Goal: Transaction & Acquisition: Obtain resource

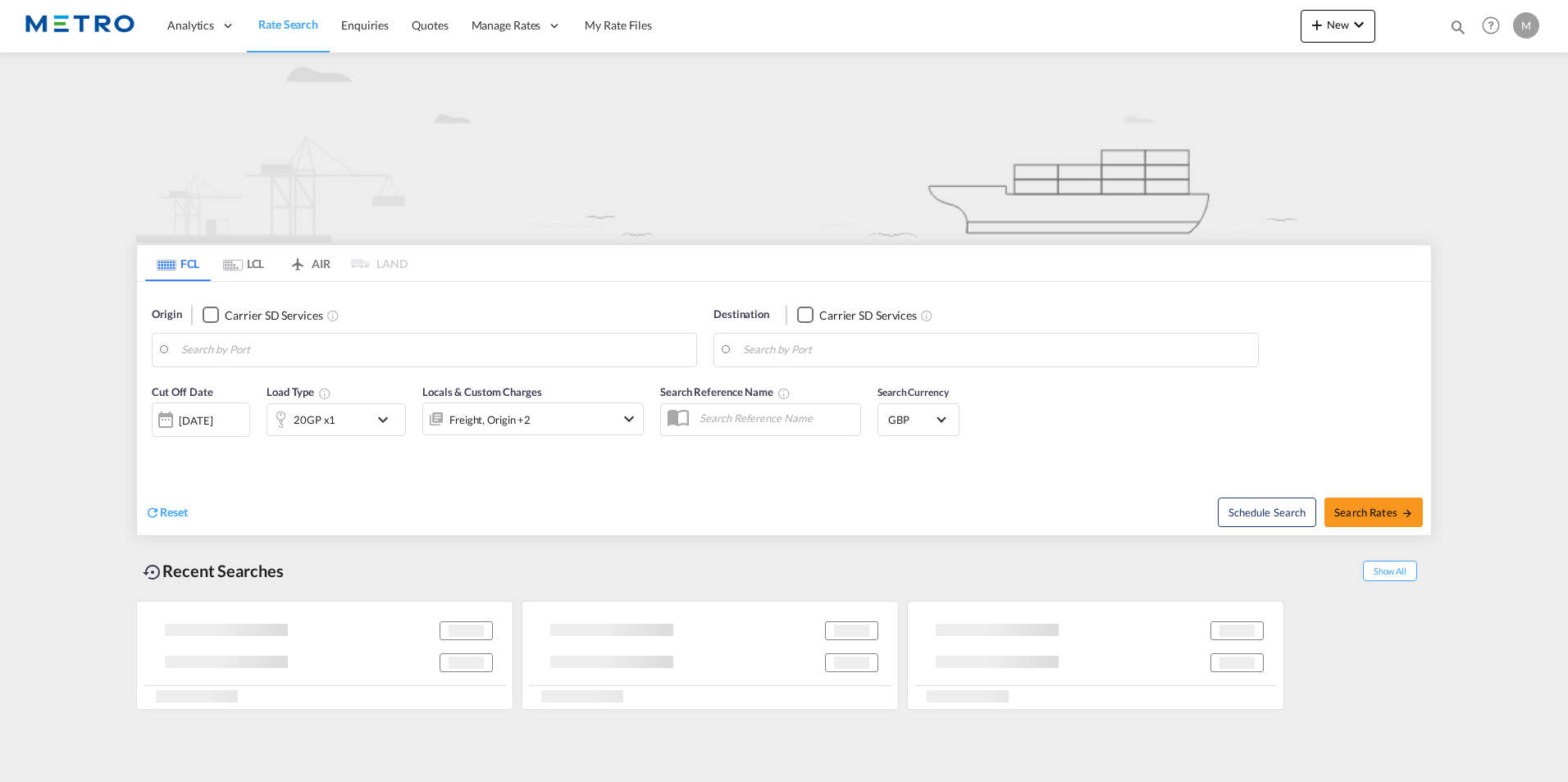
type input "CB23"
type input "Jeddah, SAJED"
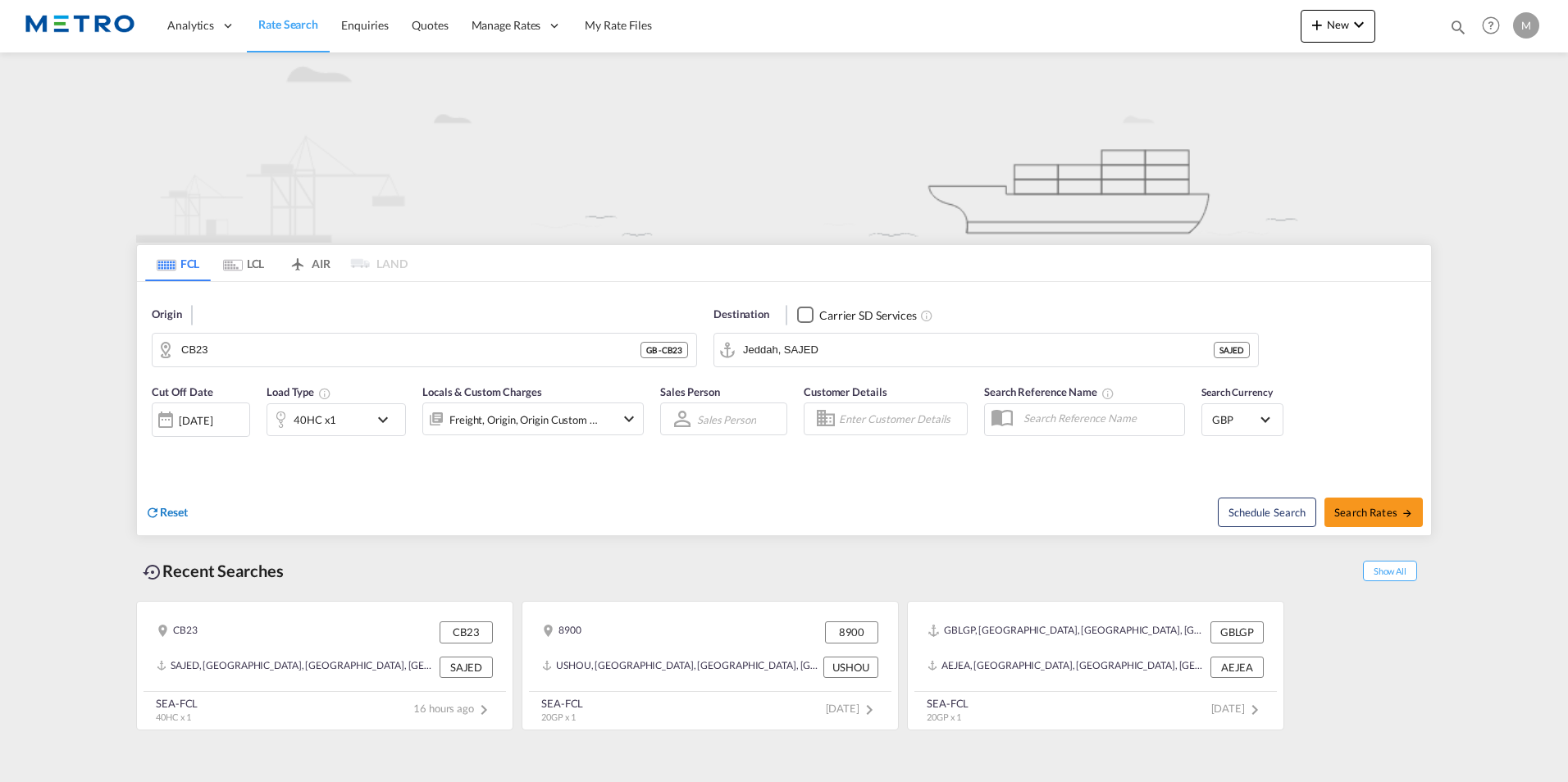
click at [180, 518] on span "Reset" at bounding box center [174, 512] width 28 height 13
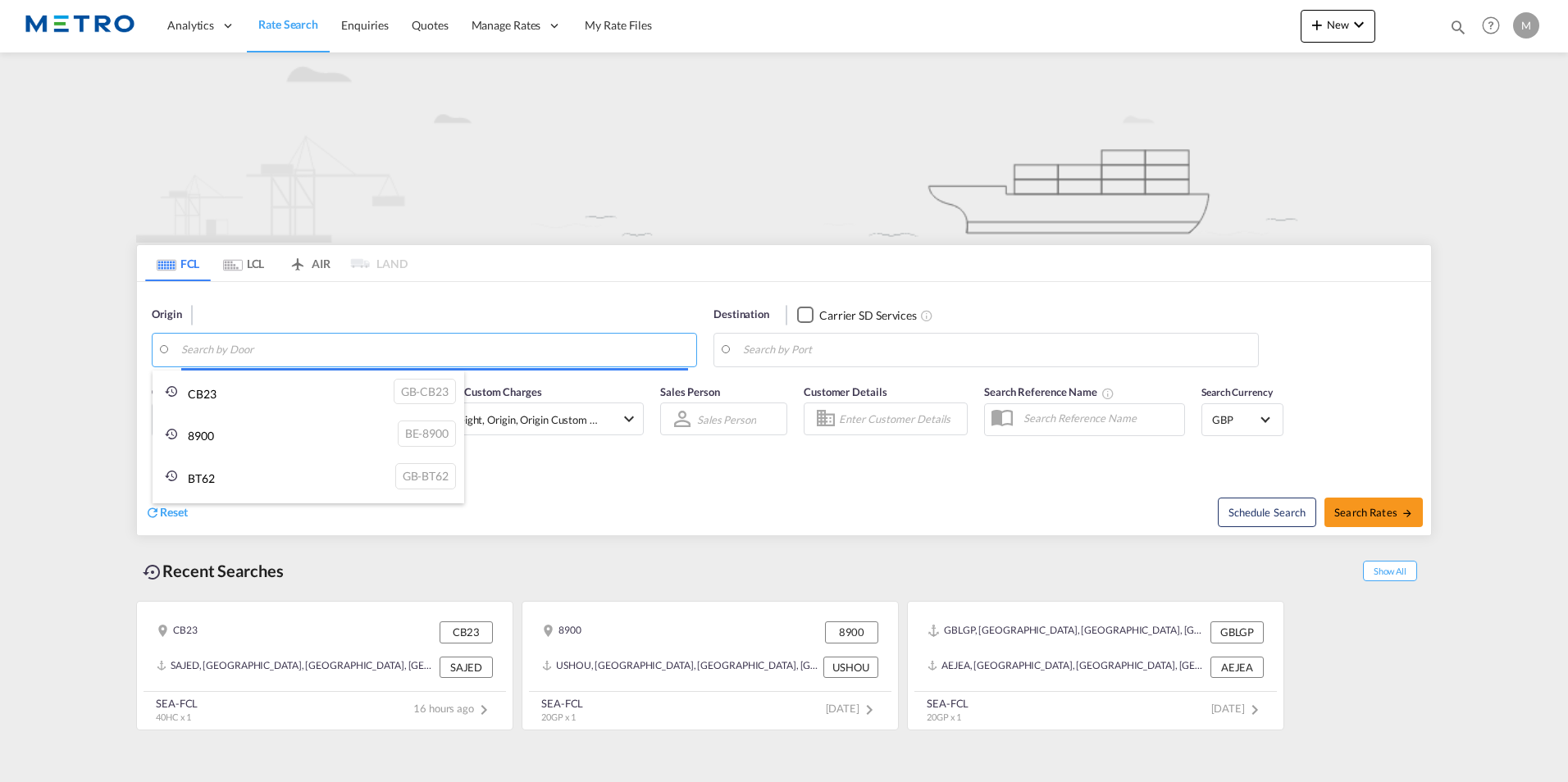
click at [265, 357] on body "Analytics Reports Dashboard Rate Search Enquiries Quotes" at bounding box center [784, 391] width 1568 height 782
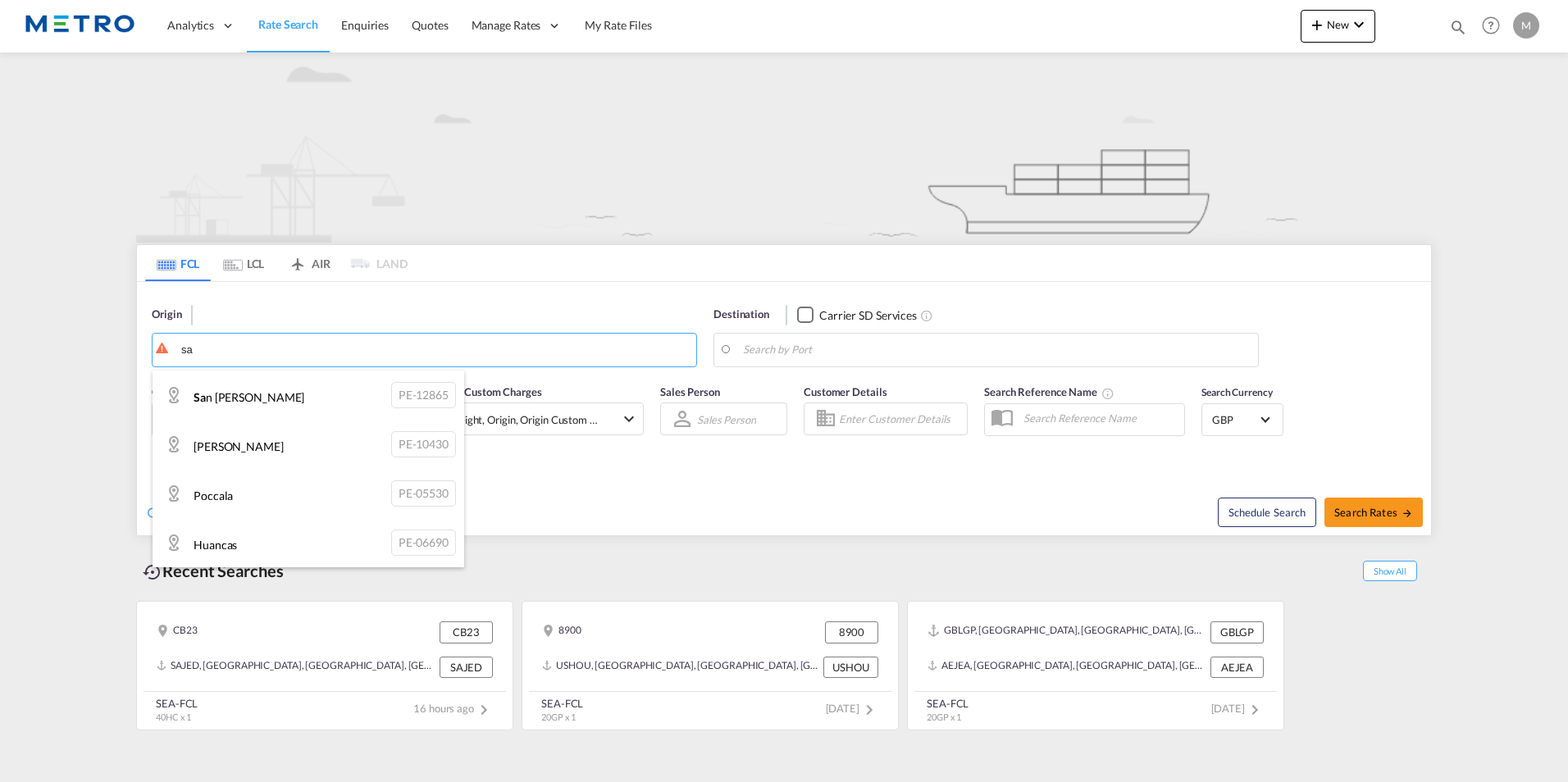
type input "s"
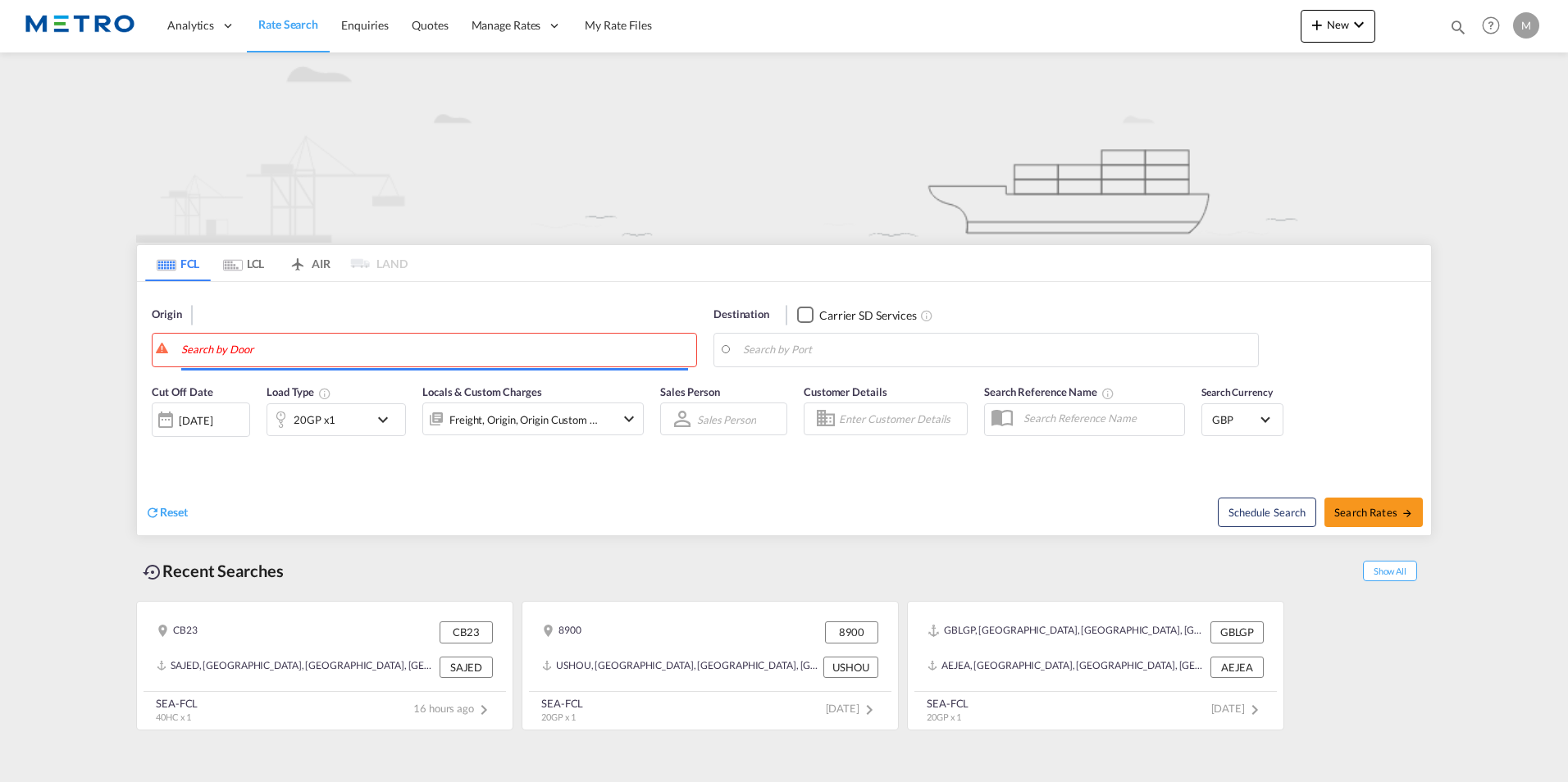
drag, startPoint x: 329, startPoint y: 318, endPoint x: 384, endPoint y: 300, distance: 57.9
click at [424, 513] on div "Reset" at bounding box center [467, 499] width 643 height 45
click at [279, 23] on span "Rate Search" at bounding box center [288, 24] width 60 height 13
click at [103, 36] on img at bounding box center [80, 26] width 111 height 37
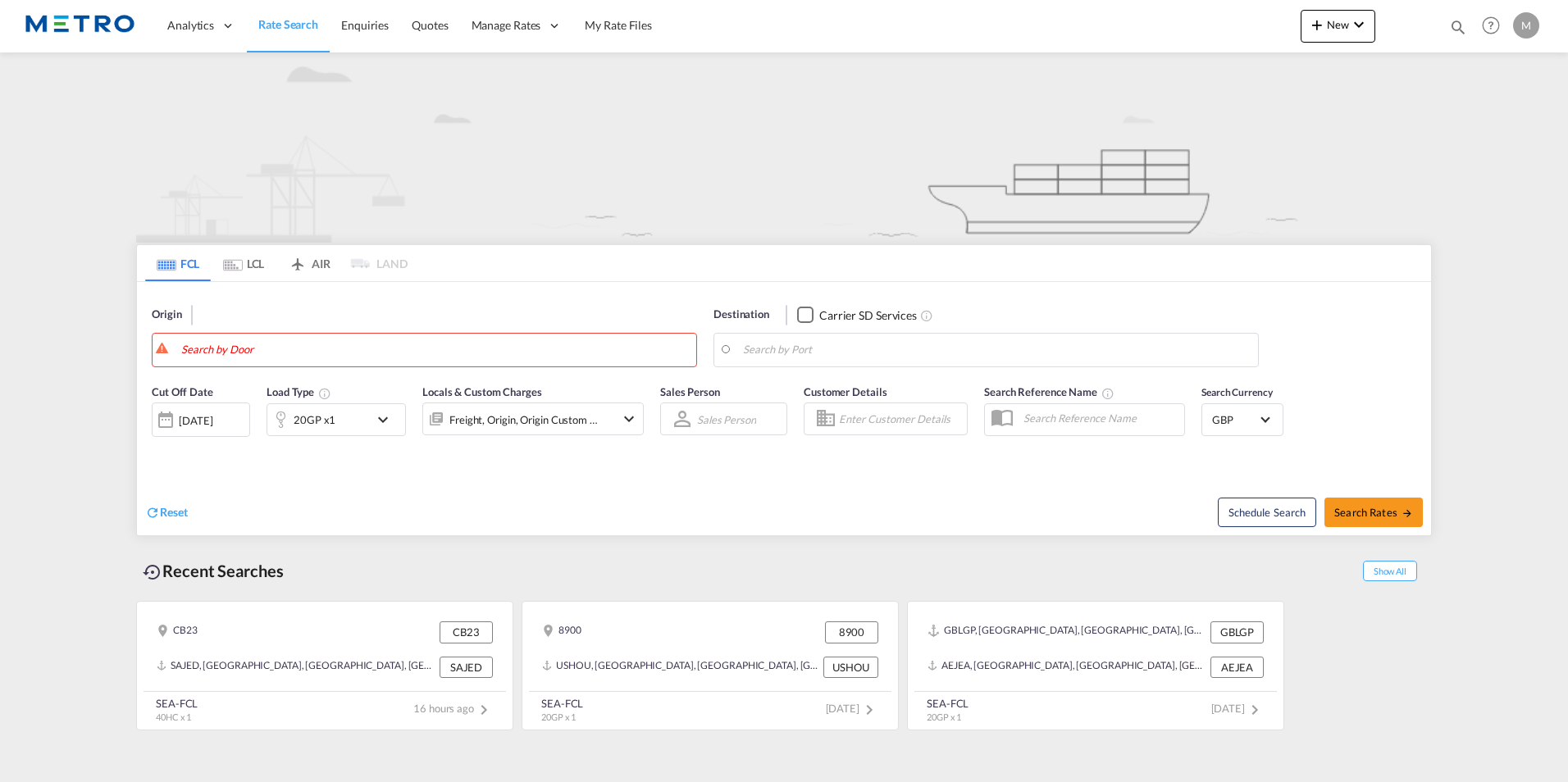
click at [103, 23] on img at bounding box center [80, 26] width 111 height 37
click at [311, 33] on link "Rate Search" at bounding box center [288, 25] width 83 height 53
click at [177, 510] on span "Reset" at bounding box center [174, 512] width 28 height 13
click at [300, 349] on body "Analytics Reports Dashboard Rate Search Enquiries Quotes" at bounding box center [784, 391] width 1568 height 782
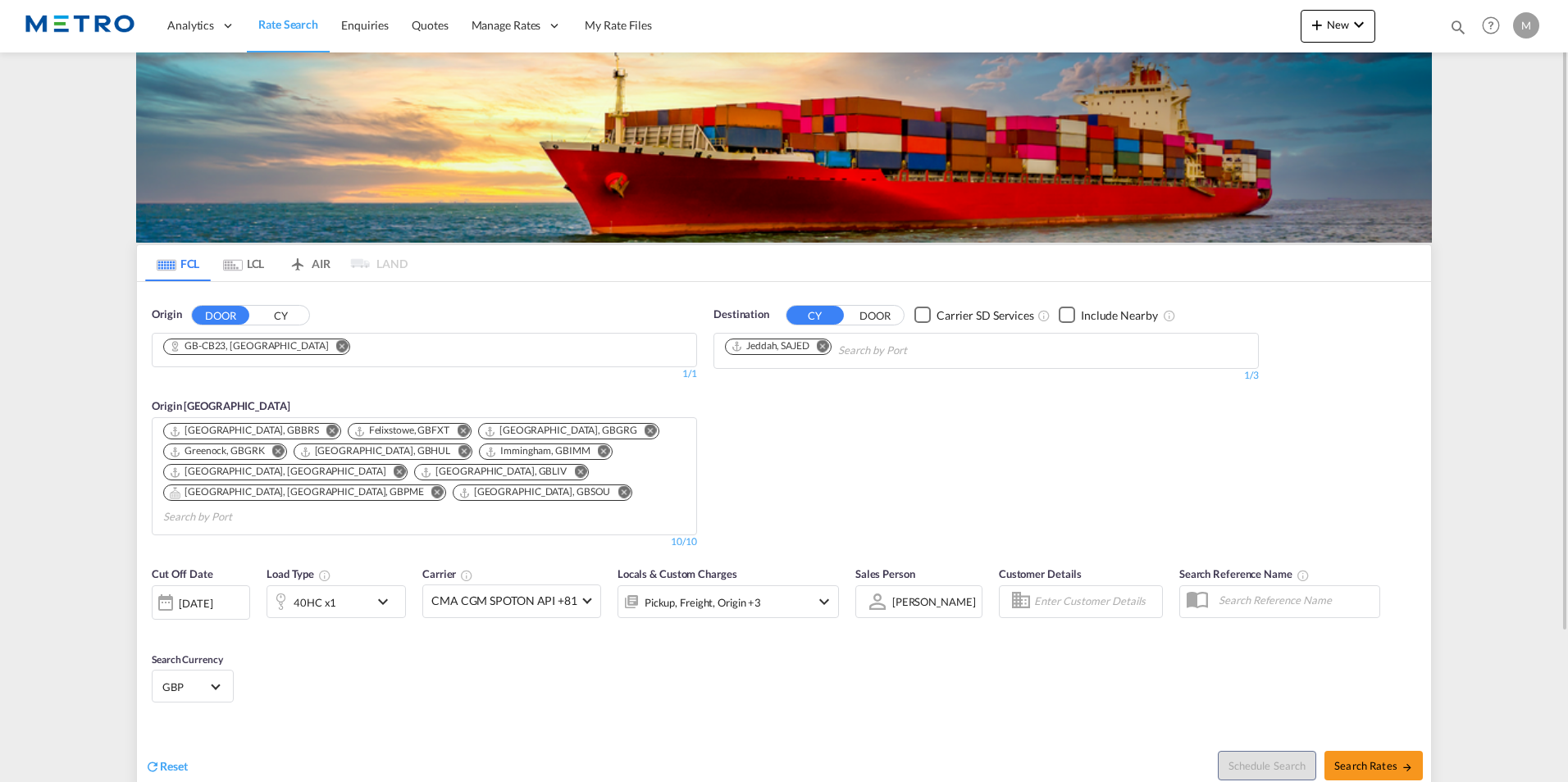
click at [290, 312] on button "CY" at bounding box center [281, 315] width 58 height 19
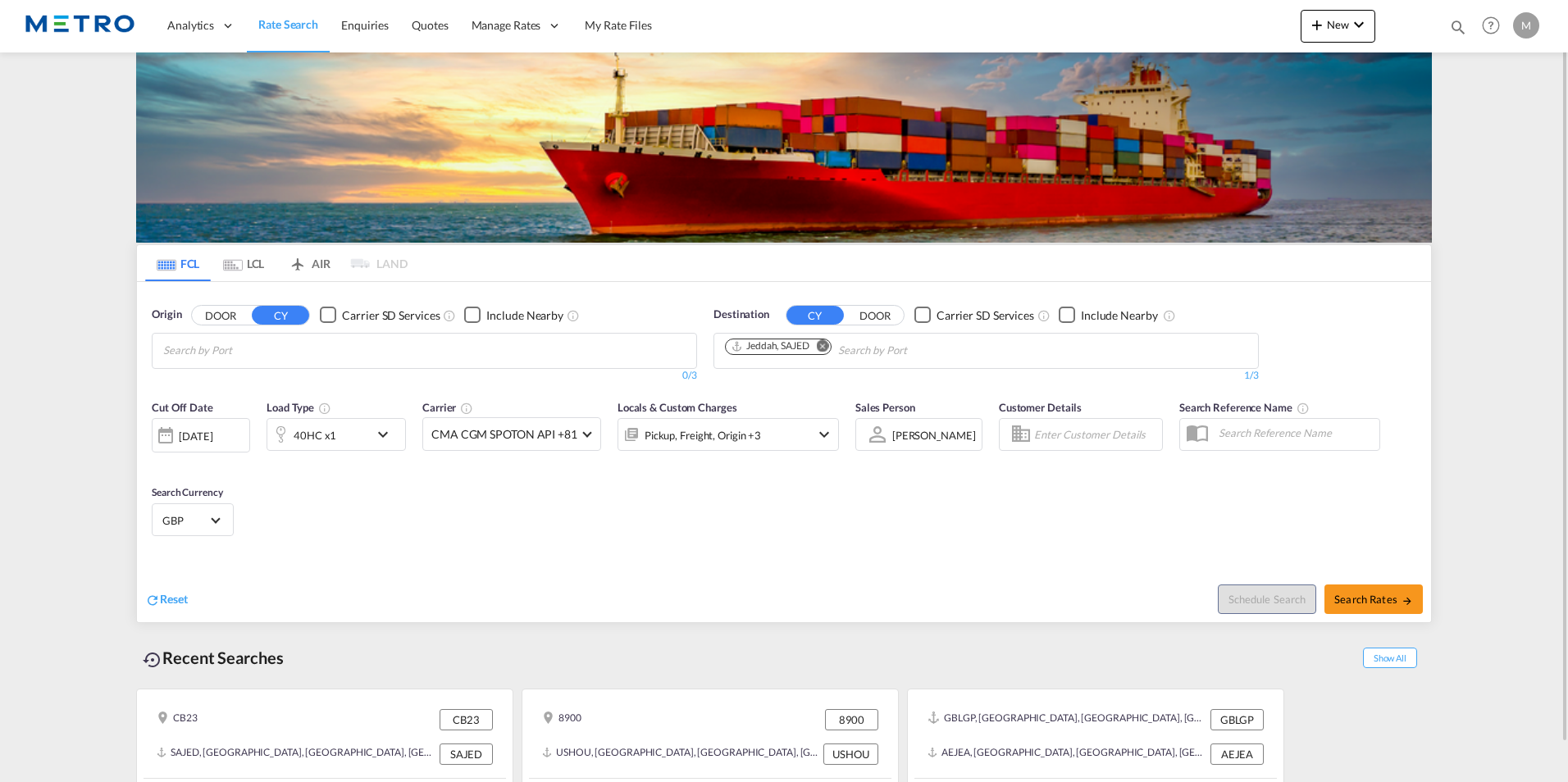
click at [286, 349] on input "Search by Port" at bounding box center [241, 350] width 156 height 26
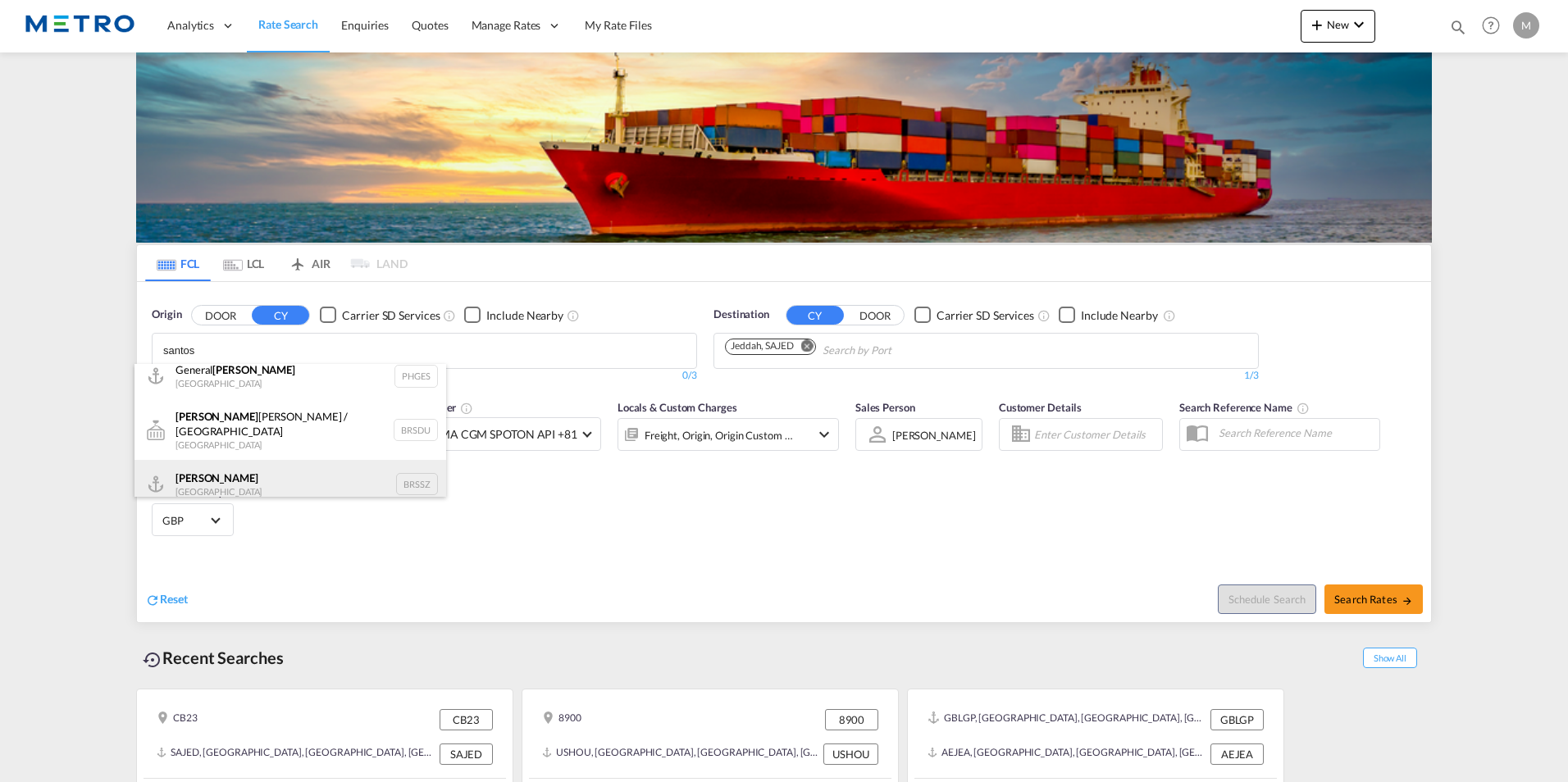
scroll to position [14, 0]
type input "santos"
click at [263, 465] on div "Santos Brazil BRSSZ" at bounding box center [289, 482] width 311 height 49
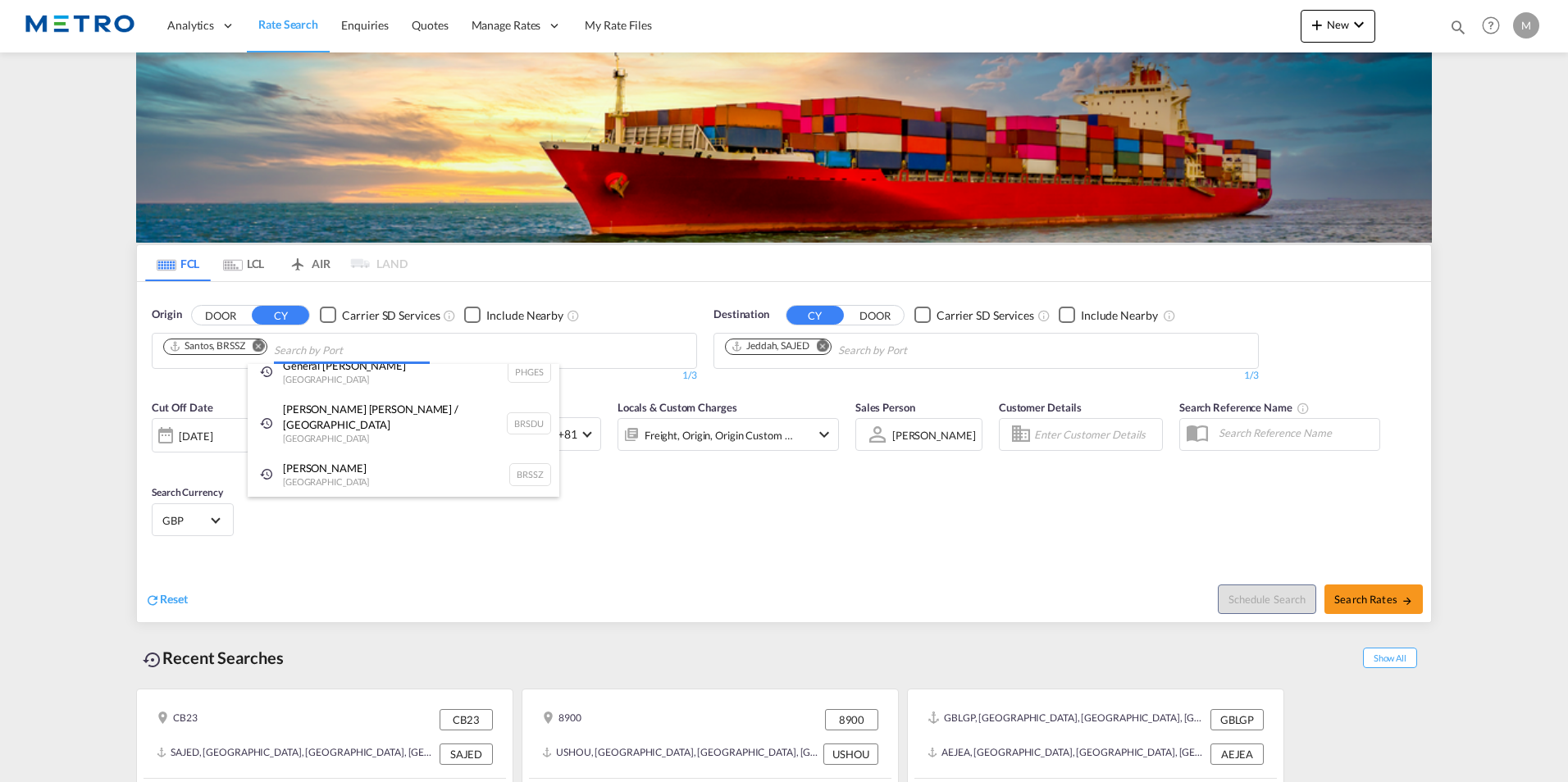
scroll to position [0, 0]
click at [826, 346] on md-icon "Remove" at bounding box center [823, 345] width 13 height 13
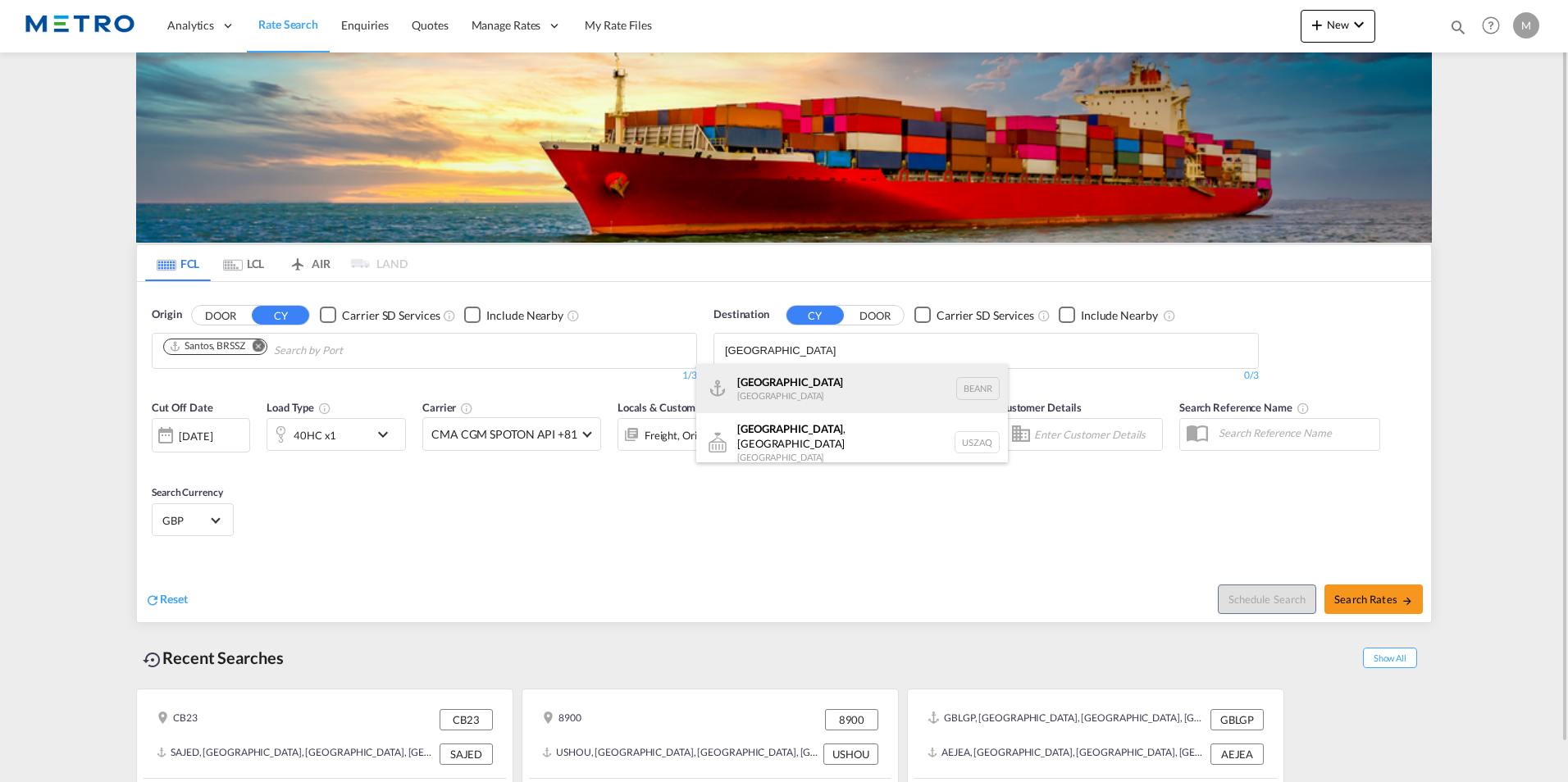
type input "antwerp"
click at [828, 383] on div "Antwerp Belgium BEANR" at bounding box center [852, 389] width 311 height 49
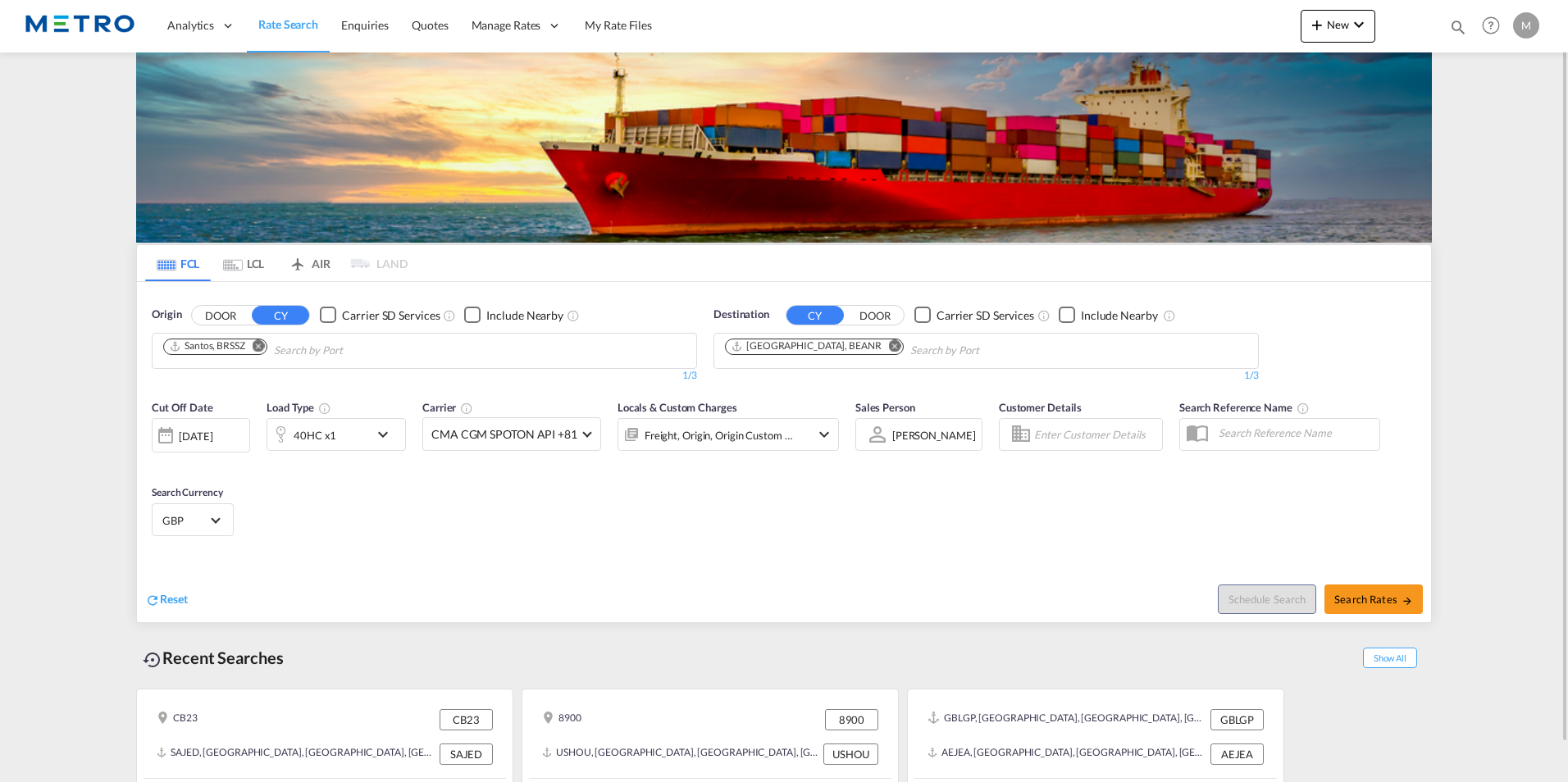
click at [379, 431] on md-icon "icon-chevron-down" at bounding box center [387, 435] width 28 height 19
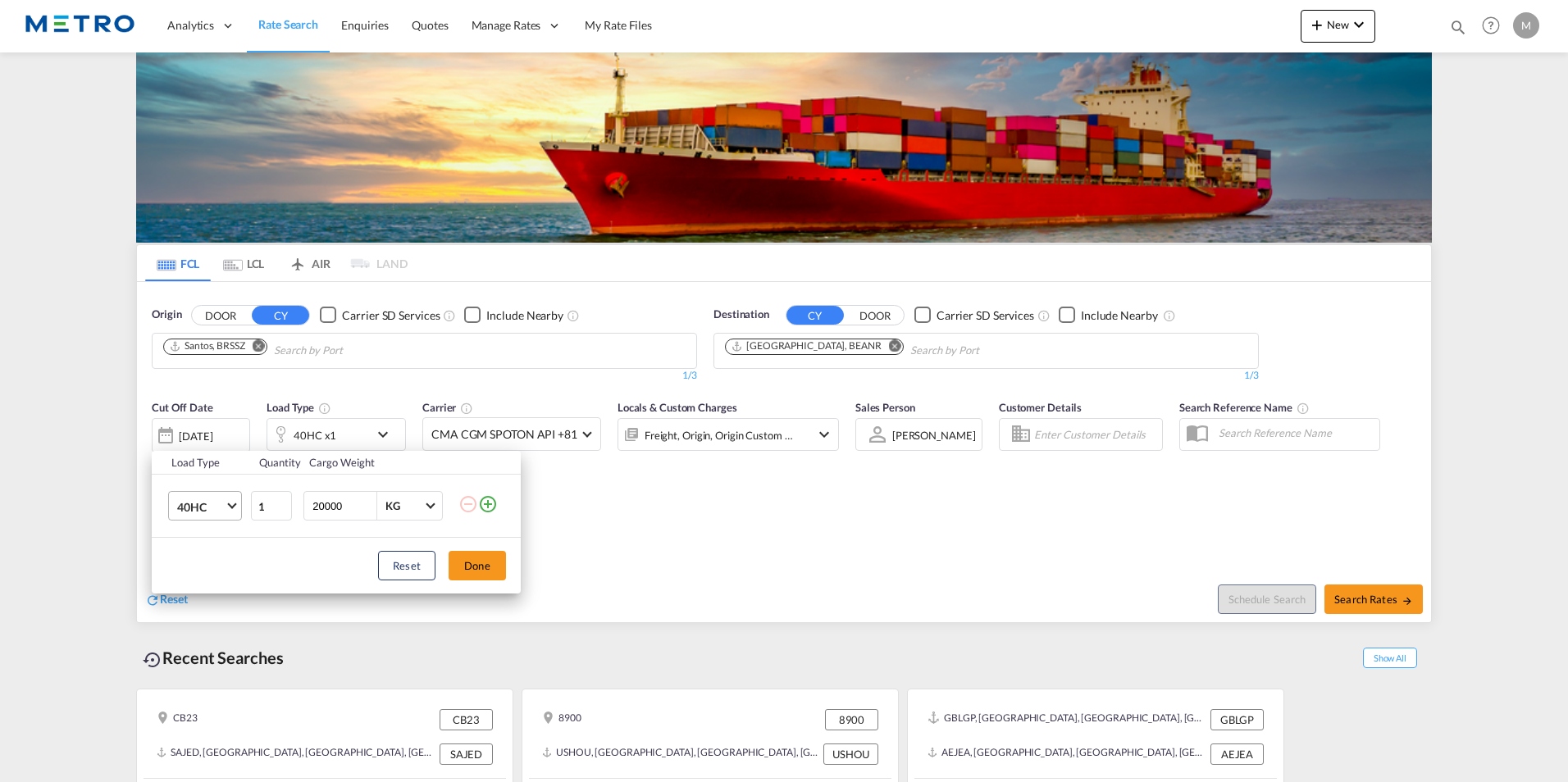
click at [228, 512] on md-select-value "40HC" at bounding box center [208, 505] width 66 height 28
click at [223, 445] on md-option "20GP" at bounding box center [220, 428] width 112 height 40
click at [489, 571] on button "Done" at bounding box center [477, 566] width 58 height 30
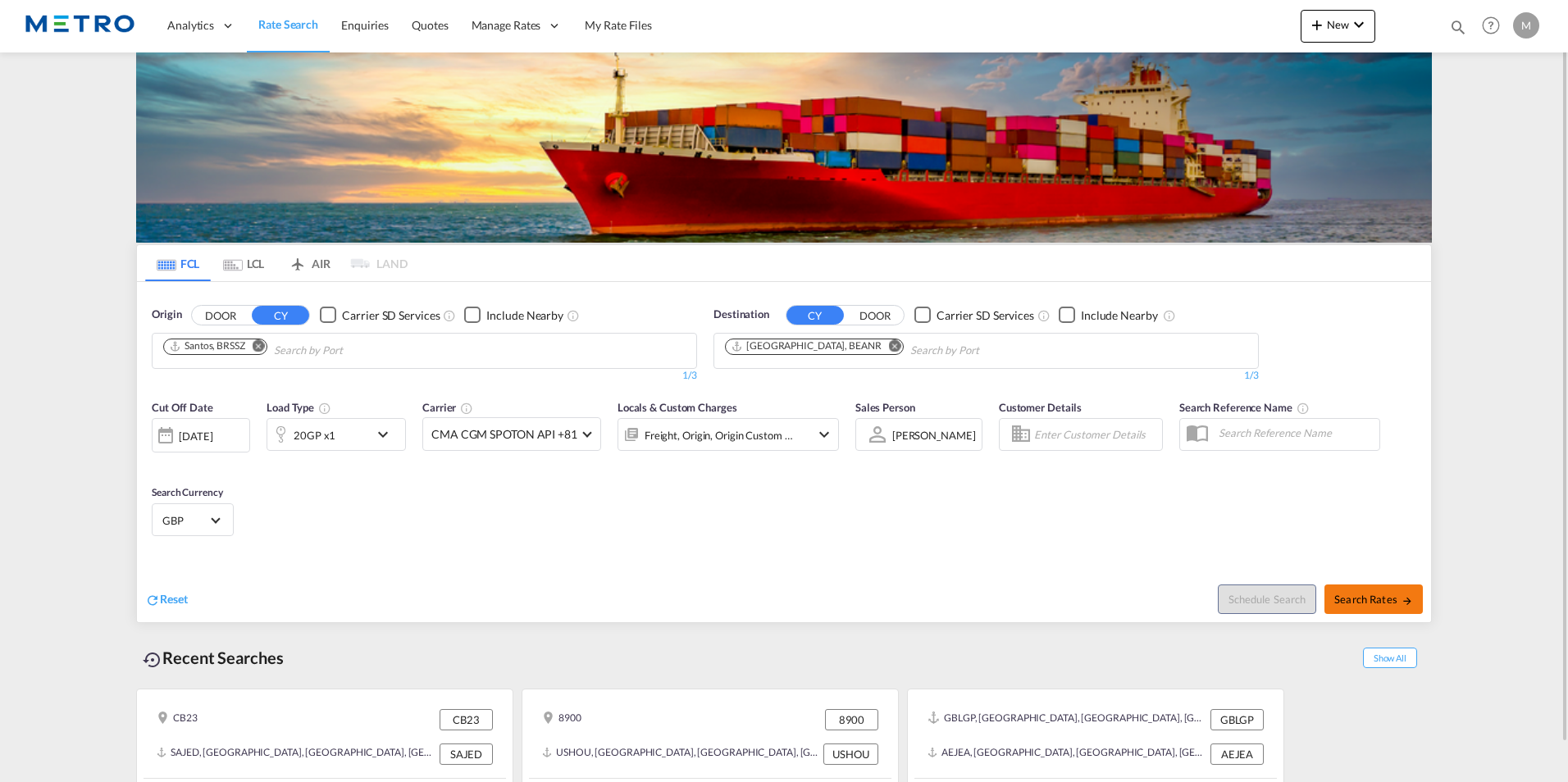
click at [1361, 587] on button "Search Rates" at bounding box center [1374, 599] width 98 height 30
type input "BRSSZ to BEANR / 17 Sep 2025"
